Goal: Information Seeking & Learning: Learn about a topic

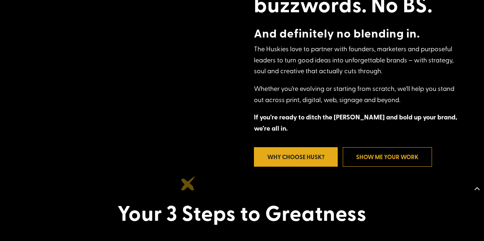
scroll to position [362, 0]
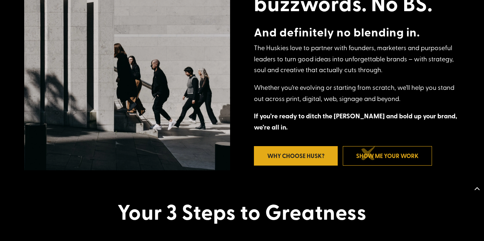
click at [368, 153] on link "Show Me Your Work" at bounding box center [387, 155] width 89 height 19
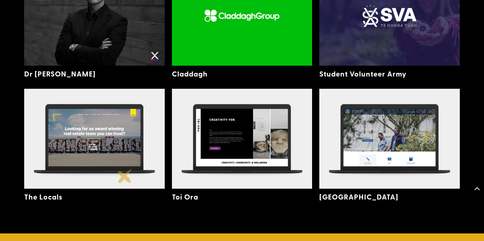
scroll to position [1783, 0]
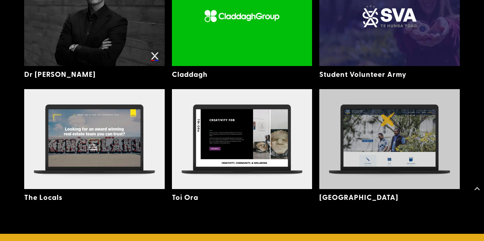
click at [388, 119] on img at bounding box center [389, 139] width 140 height 100
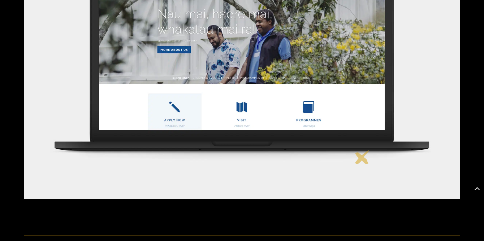
scroll to position [402, 0]
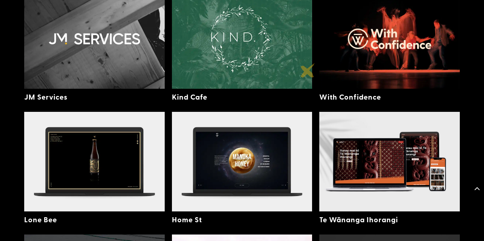
scroll to position [759, 0]
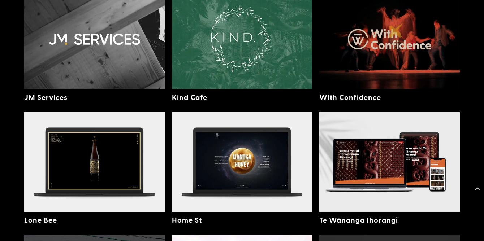
click at [396, 30] on img at bounding box center [389, 39] width 140 height 100
